Goal: Check status

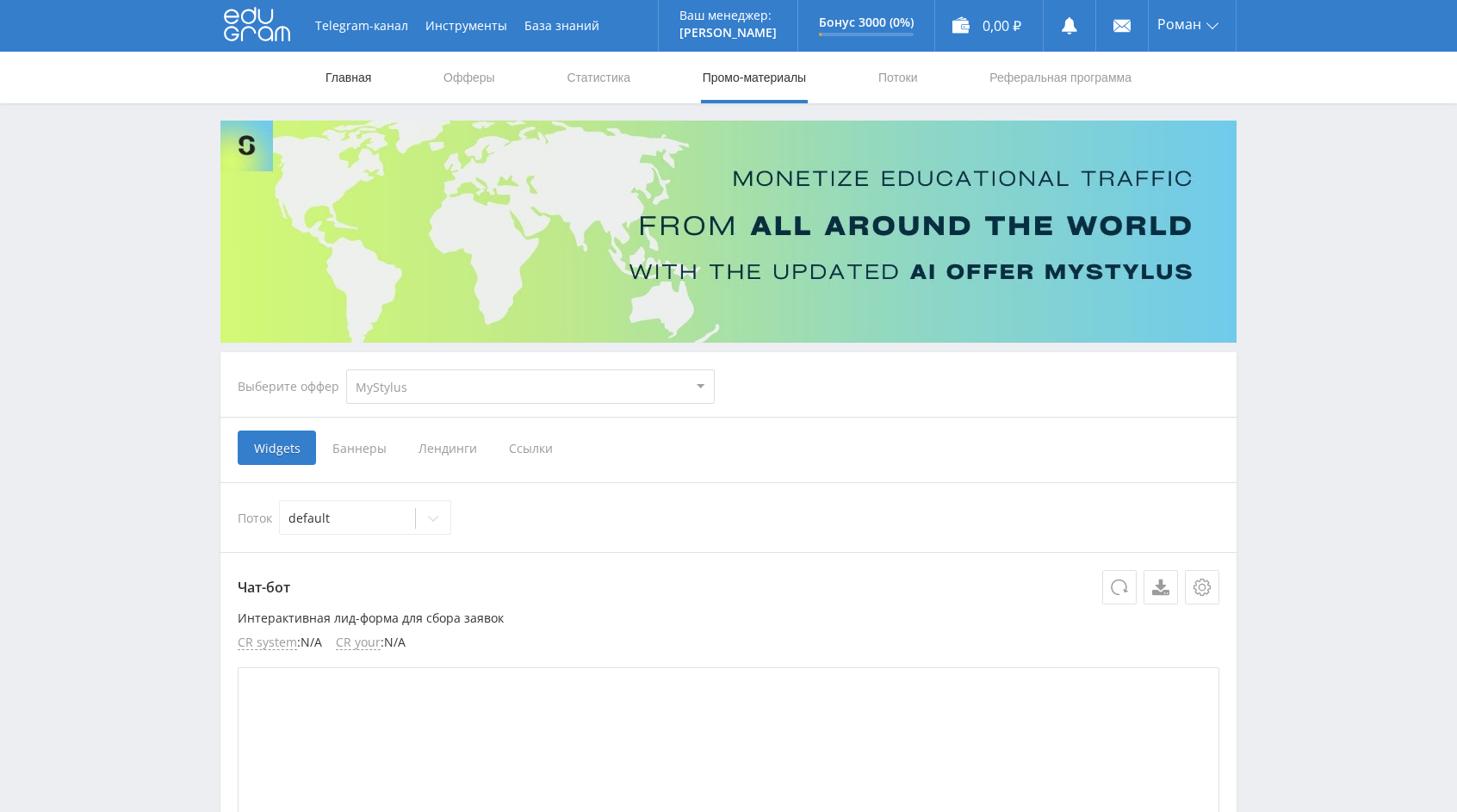
click at [352, 79] on link "Главная" at bounding box center [348, 77] width 49 height 52
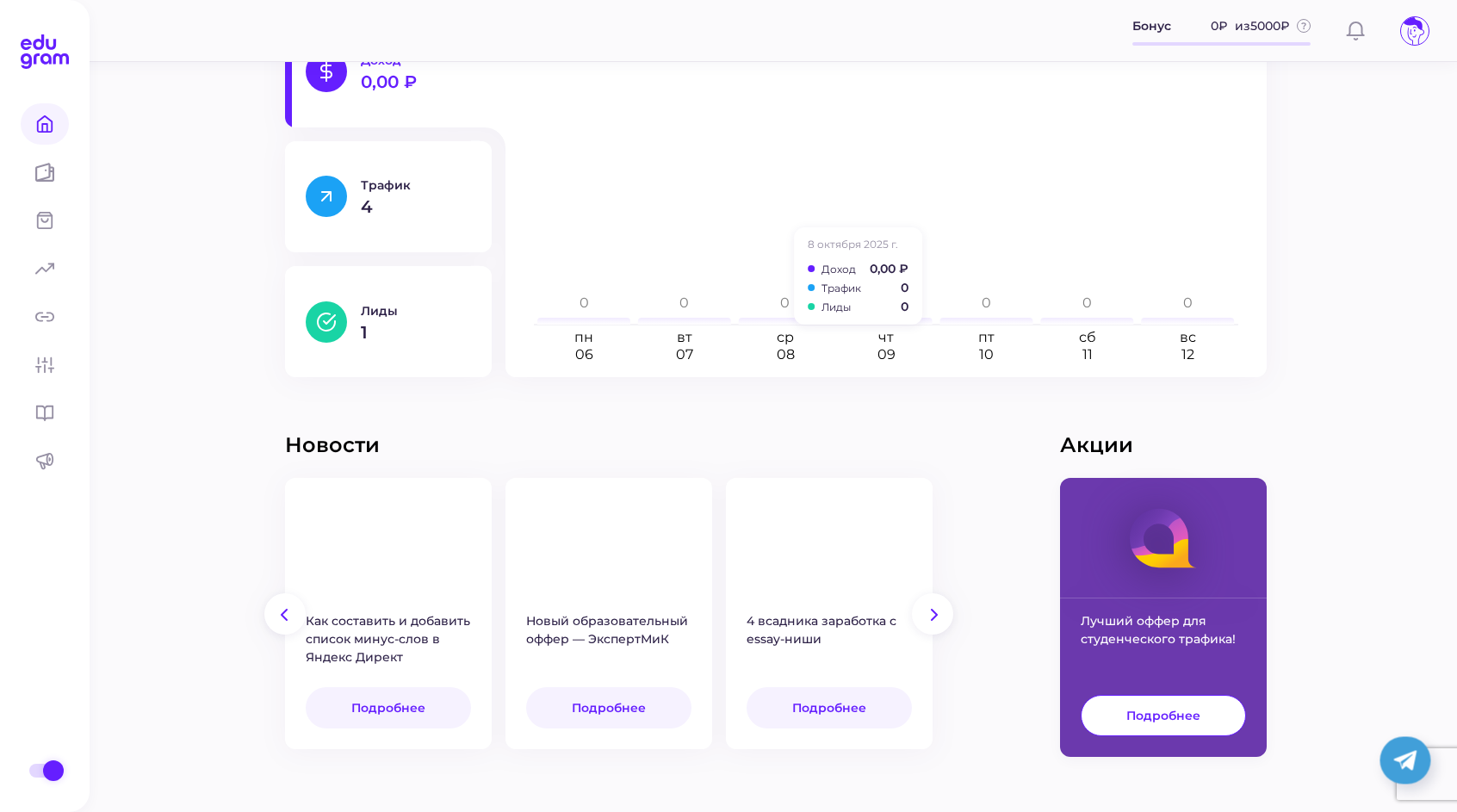
scroll to position [336, 0]
click at [1097, 307] on icon "пн 06 вт 07 ср 08 чт 09 пт 10 сб 11 вс 12 0 0 0 0 0 0 0" at bounding box center [885, 195] width 713 height 334
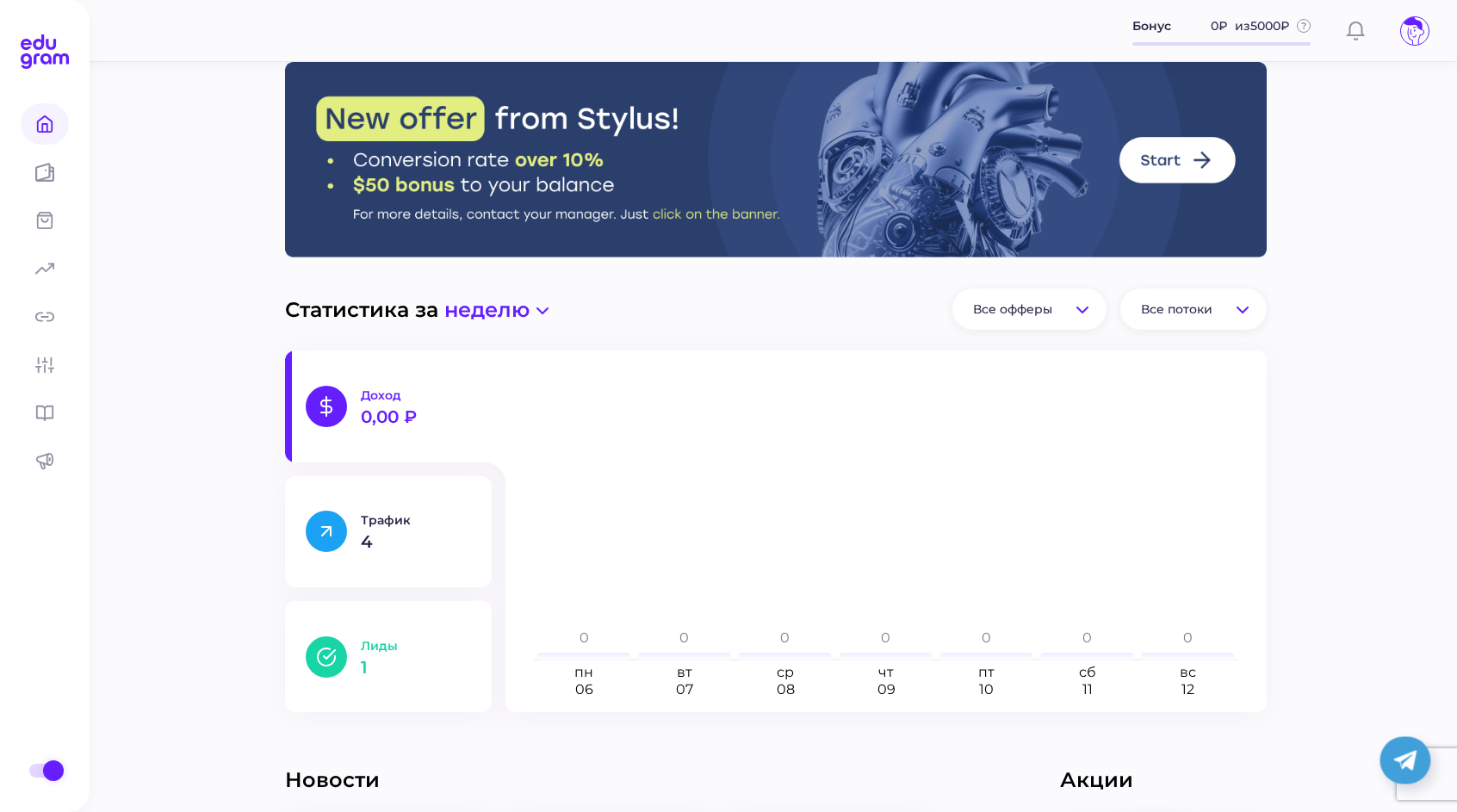
click at [349, 660] on button "Лиды 1" at bounding box center [389, 656] width 207 height 111
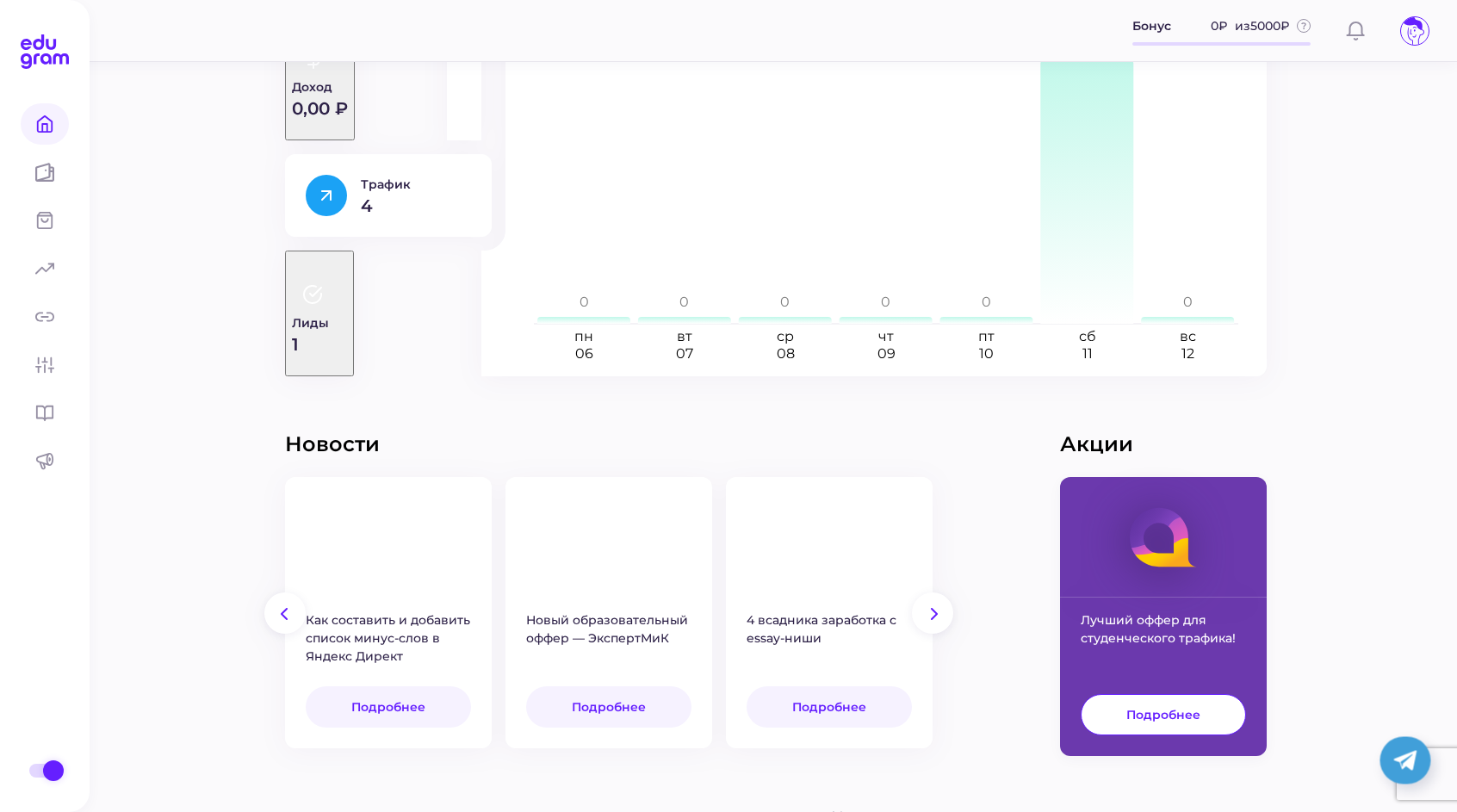
scroll to position [330, 0]
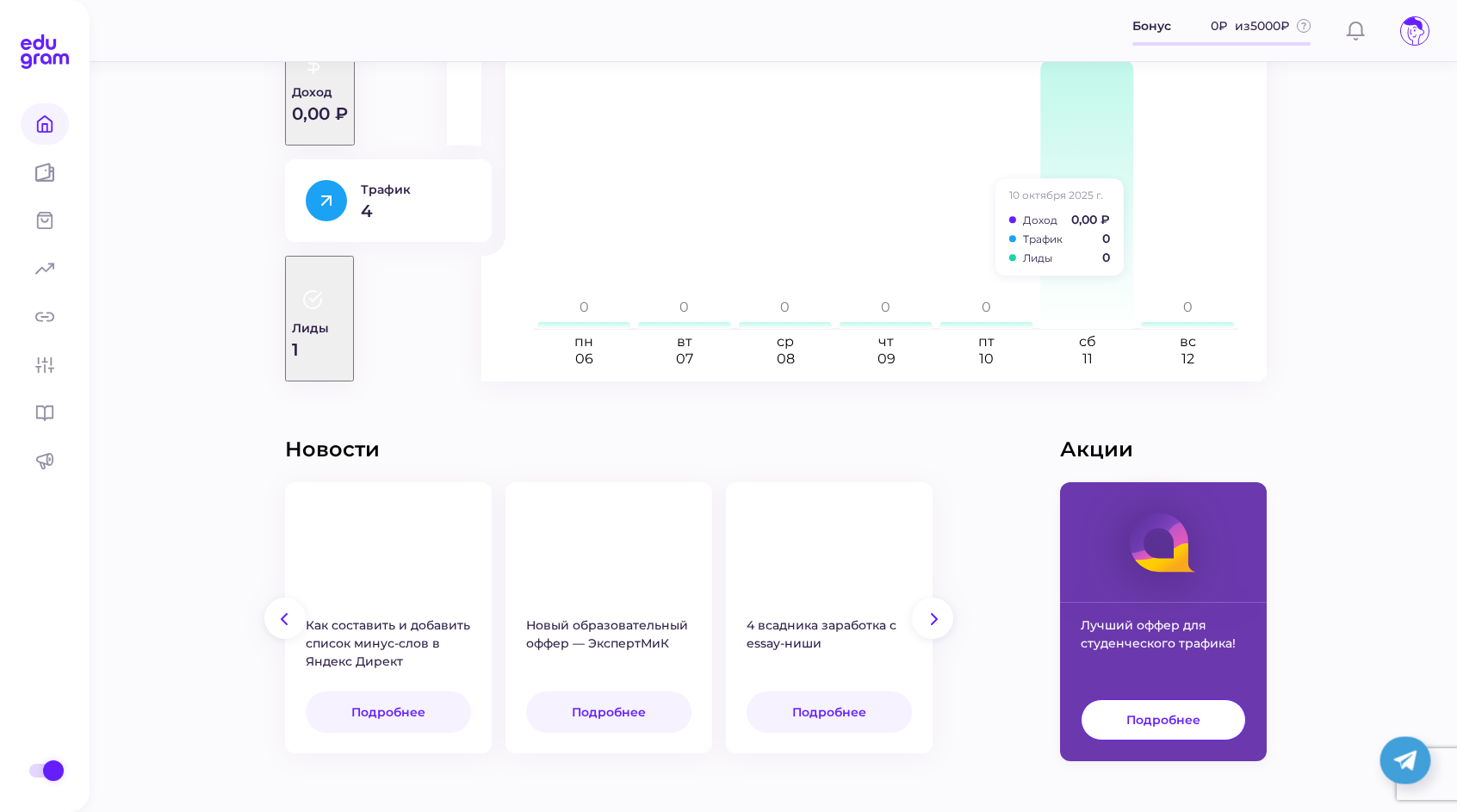
click at [1034, 280] on icon "пн 06 вт 07 ср 08 чт 09 пт 10 сб 11 вс 12 0 0 0 0 0 1 0" at bounding box center [885, 201] width 713 height 334
click at [1061, 281] on icon at bounding box center [1086, 193] width 93 height 269
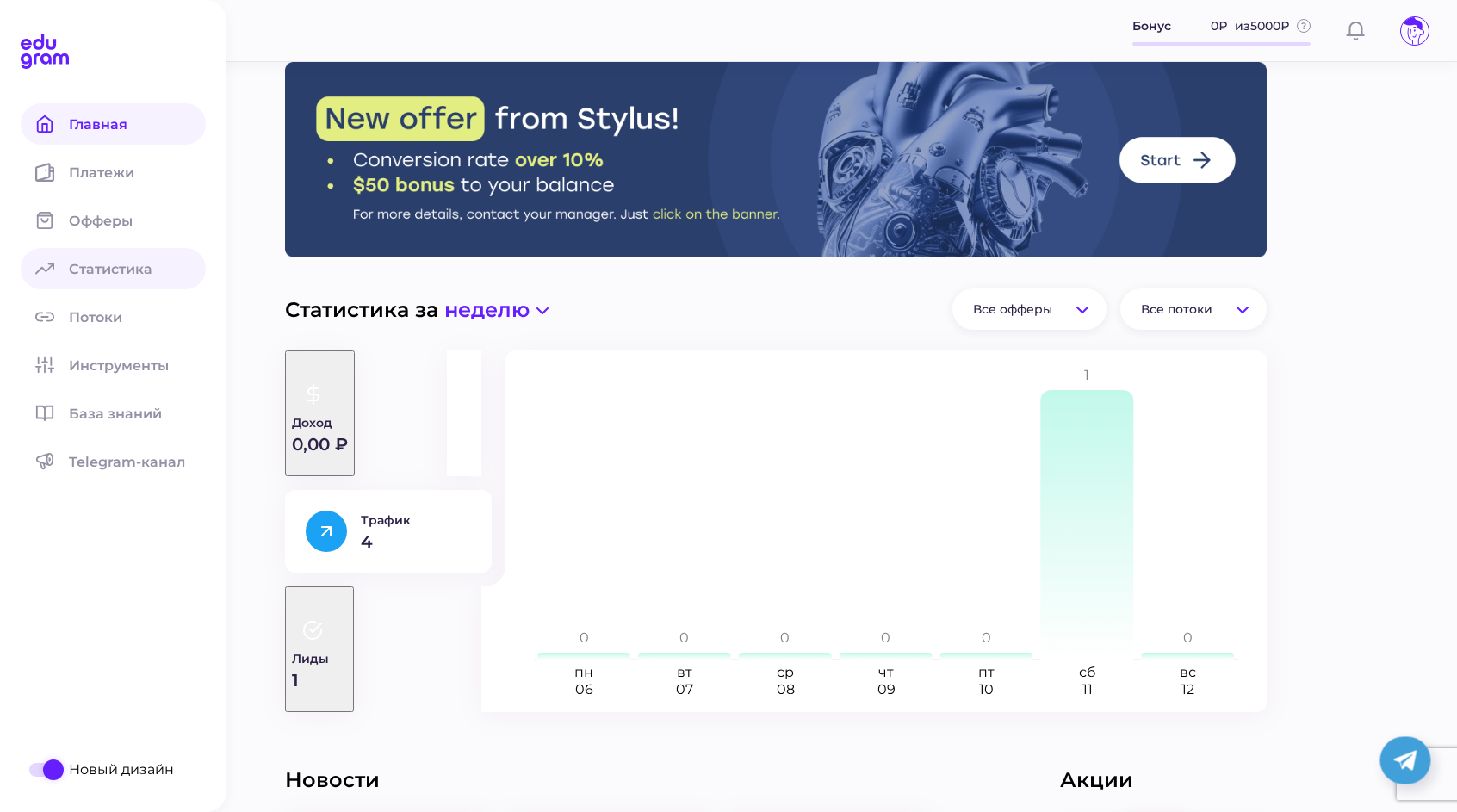
click at [117, 265] on span "Статистика" at bounding box center [120, 268] width 104 height 16
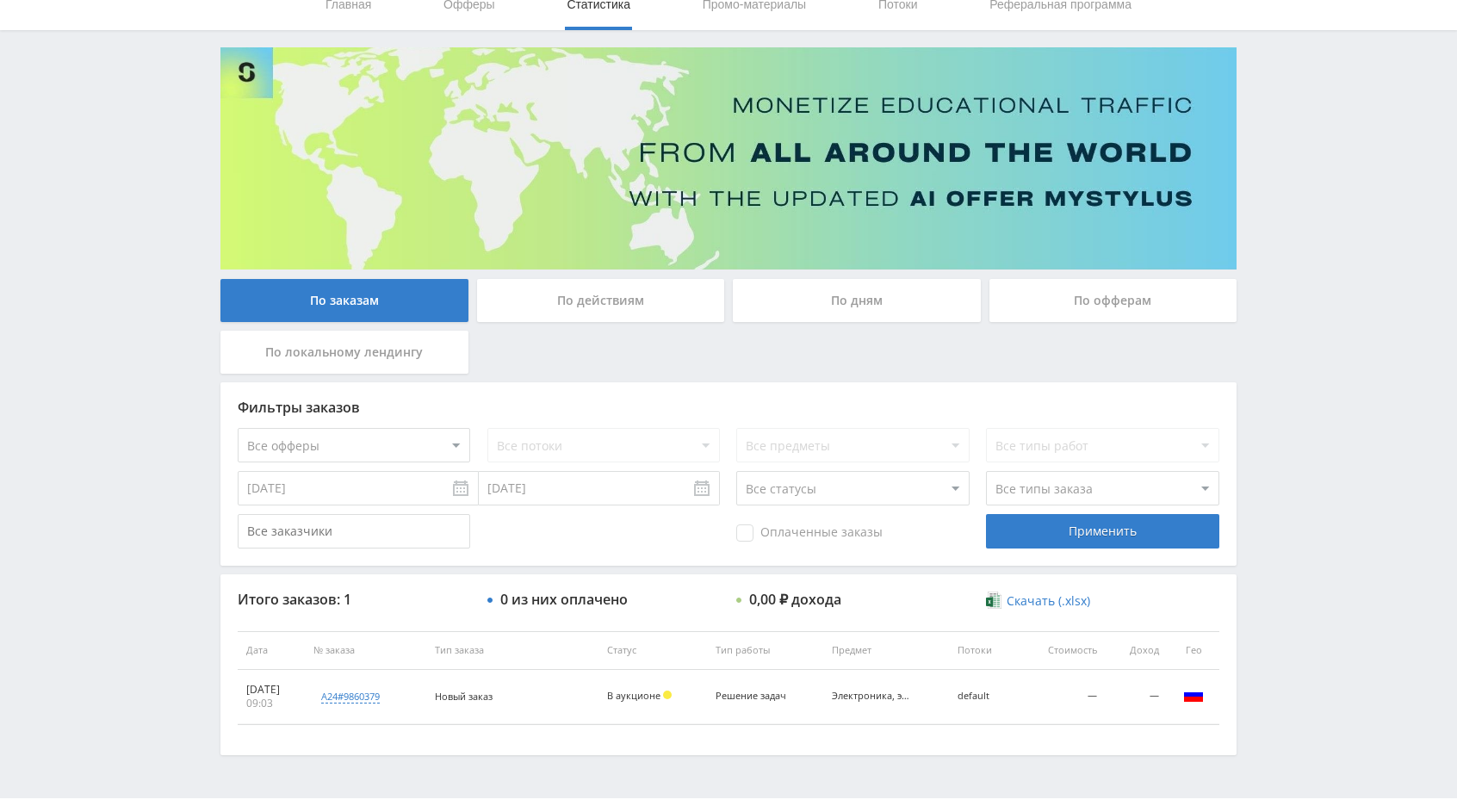
scroll to position [109, 0]
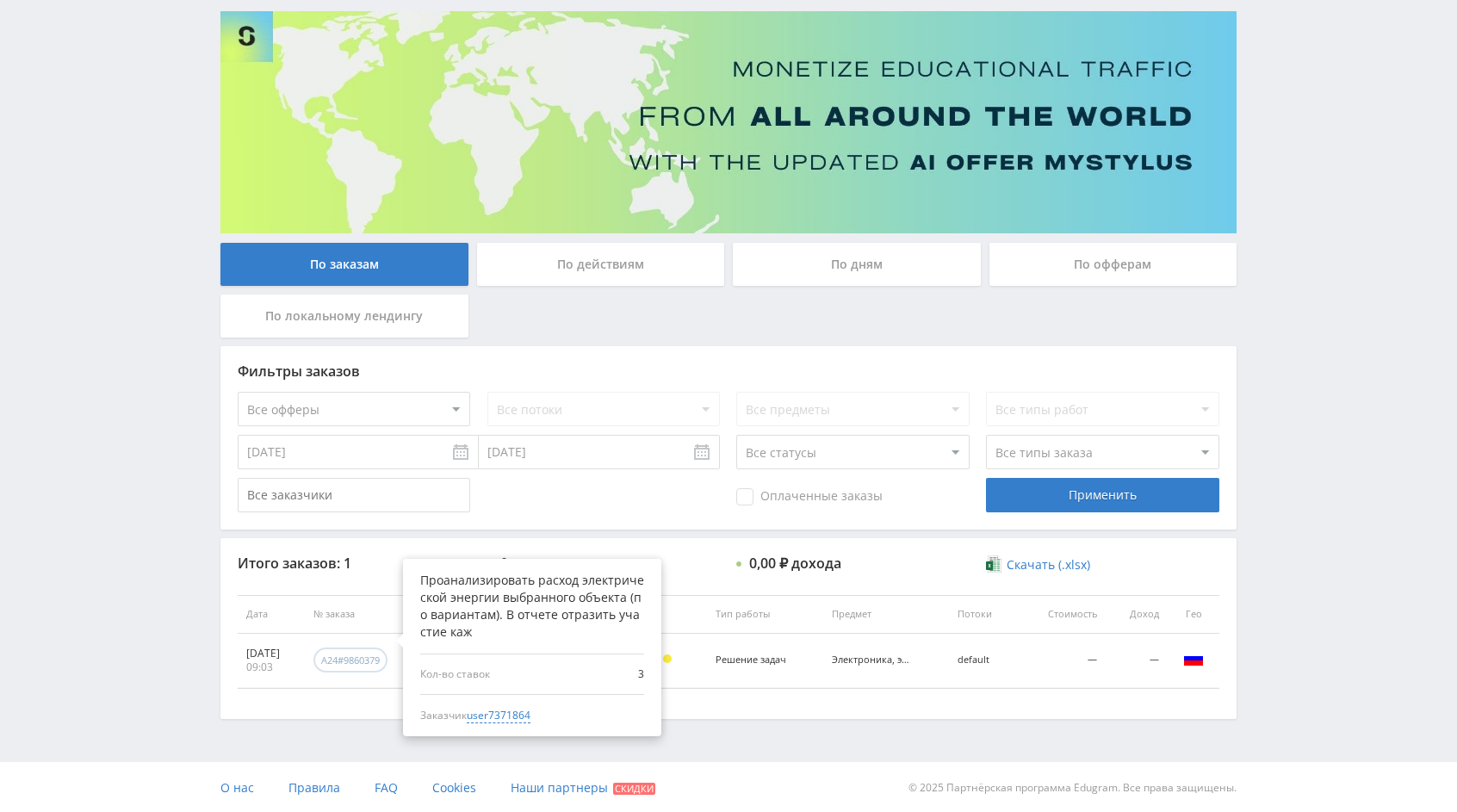
click at [379, 654] on div "a24#9860379" at bounding box center [350, 660] width 58 height 13
